Goal: Task Accomplishment & Management: Use online tool/utility

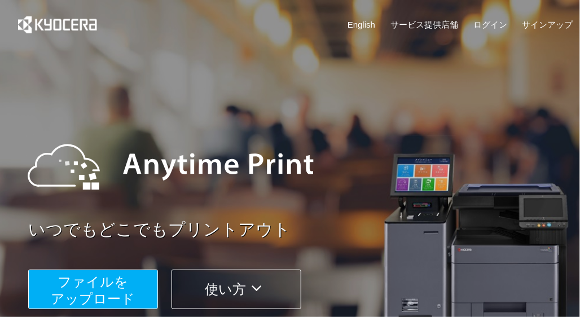
click at [103, 289] on span "ファイルを ​​アップロード" at bounding box center [93, 290] width 84 height 32
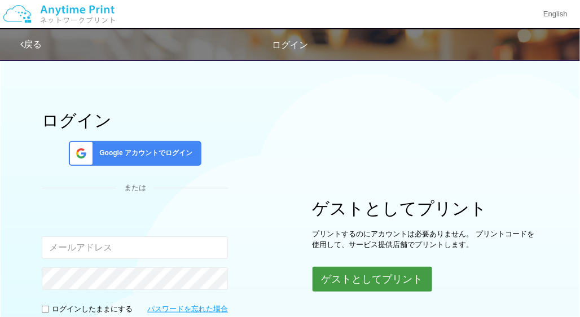
click at [367, 279] on button "ゲストとしてプリント" at bounding box center [372, 279] width 120 height 25
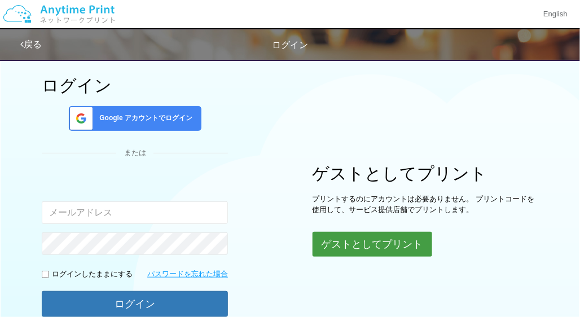
scroll to position [56, 0]
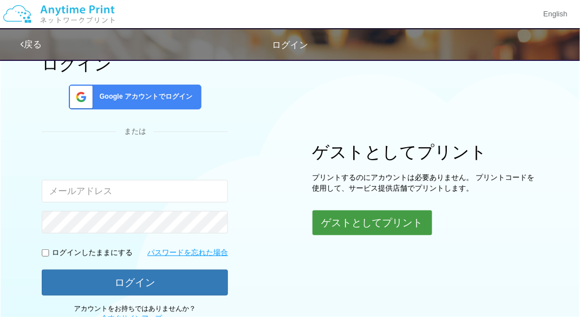
click at [375, 217] on button "ゲストとしてプリント" at bounding box center [372, 222] width 120 height 25
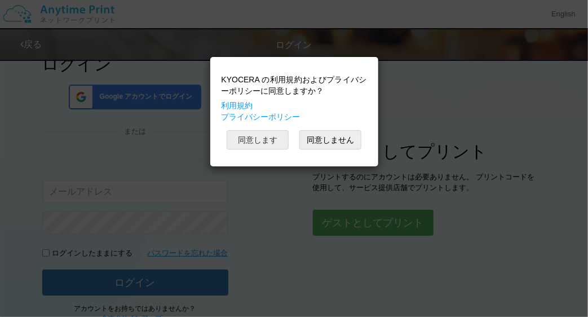
click at [245, 138] on body "KYOCERA の利用規約およびプライバシーポリシーに同意しますか？ 利用規約 プライバシーポリシー 同意します 同意しません English 戻る ログイン…" at bounding box center [294, 166] width 588 height 445
click at [245, 138] on button "同意します" at bounding box center [258, 139] width 62 height 19
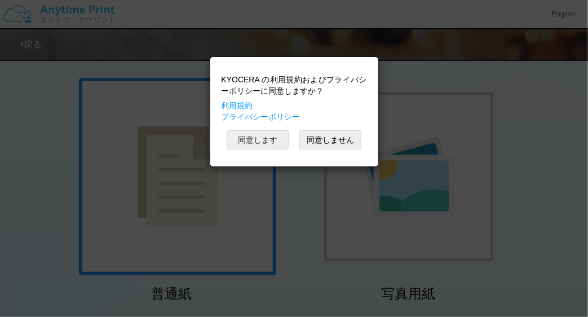
click at [244, 145] on button "同意します" at bounding box center [258, 139] width 62 height 19
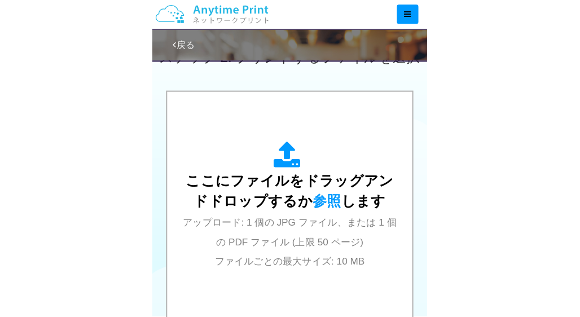
scroll to position [338, 0]
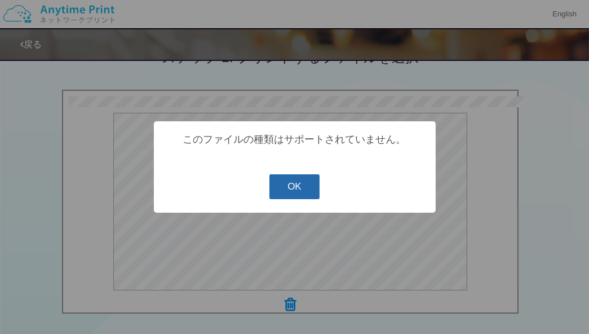
click at [288, 186] on button "OK" at bounding box center [295, 186] width 50 height 25
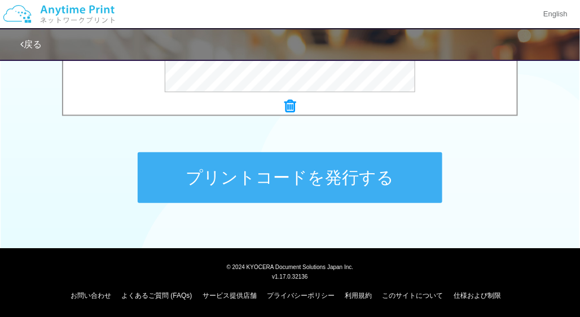
scroll to position [540, 0]
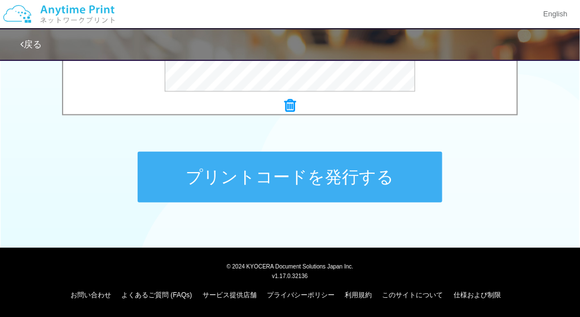
click at [307, 161] on button "プリントコードを発行する" at bounding box center [290, 177] width 305 height 51
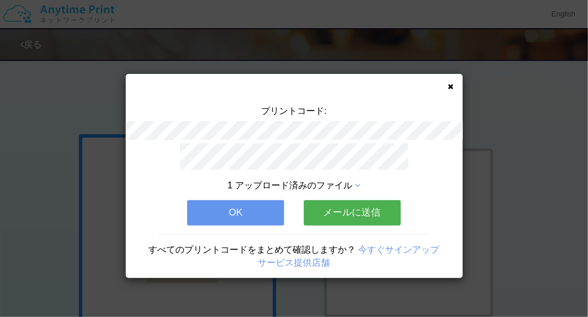
click at [352, 208] on button "メールに送信" at bounding box center [352, 212] width 97 height 25
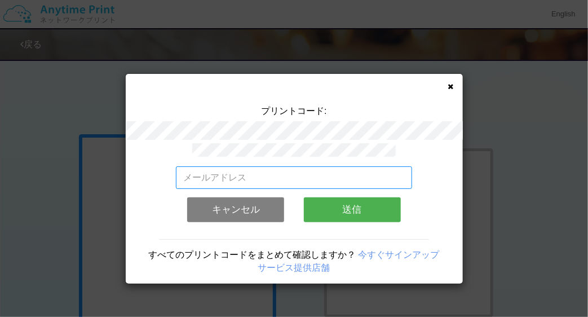
click at [191, 170] on input "email" at bounding box center [294, 177] width 236 height 23
type input "[EMAIL_ADDRESS][DOMAIN_NAME]"
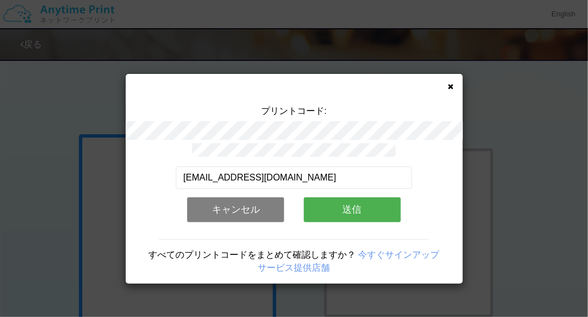
click at [323, 197] on button "送信" at bounding box center [352, 209] width 97 height 25
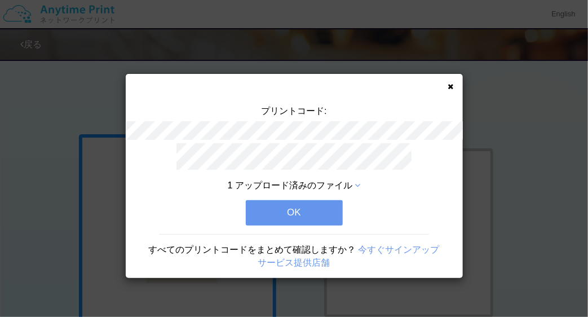
click at [286, 206] on button "OK" at bounding box center [294, 212] width 97 height 25
